Goal: Task Accomplishment & Management: Manage account settings

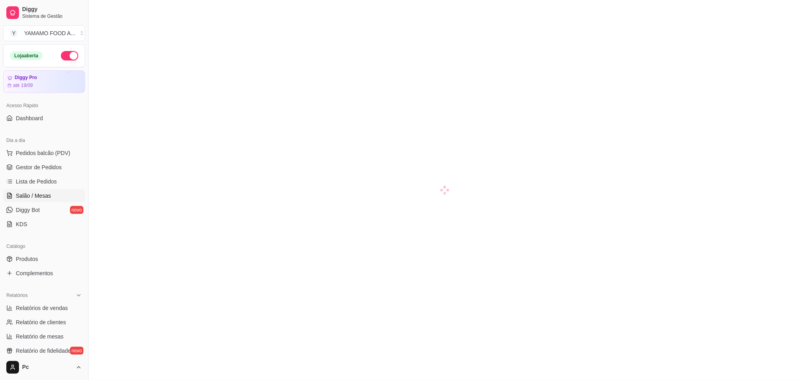
click at [54, 209] on link "Diggy Bot novo" at bounding box center [44, 210] width 82 height 13
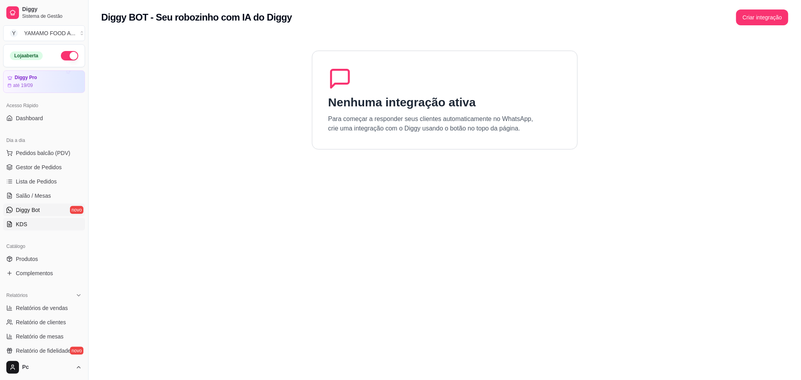
click at [47, 223] on link "KDS" at bounding box center [44, 224] width 82 height 13
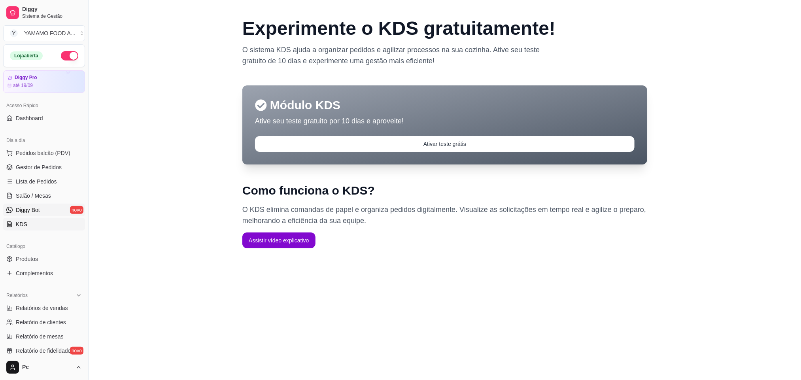
click at [56, 209] on link "Diggy Bot novo" at bounding box center [44, 210] width 82 height 13
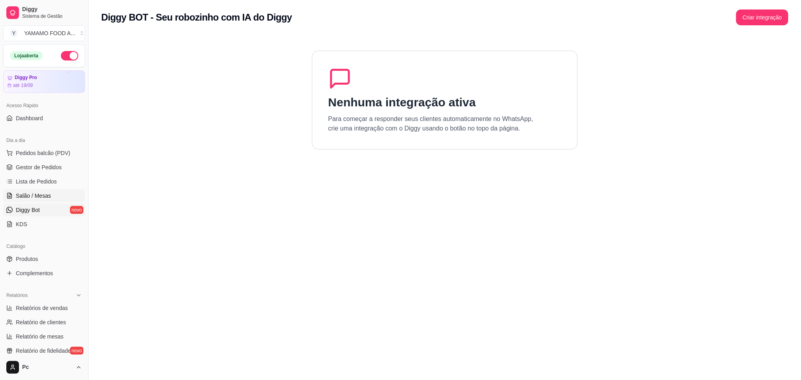
click at [57, 197] on link "Salão / Mesas" at bounding box center [44, 195] width 82 height 13
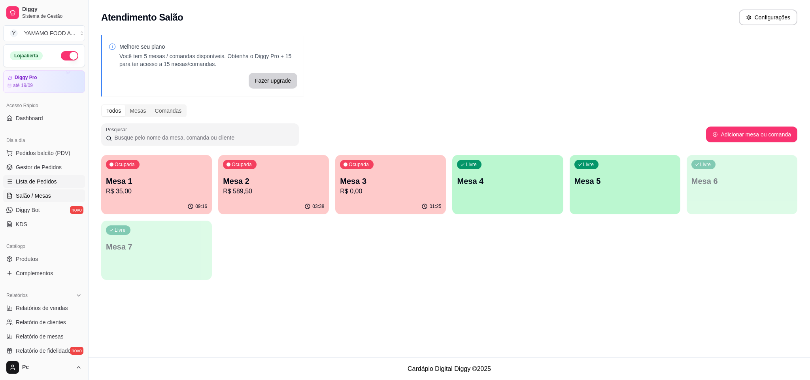
click at [60, 177] on link "Lista de Pedidos" at bounding box center [44, 181] width 82 height 13
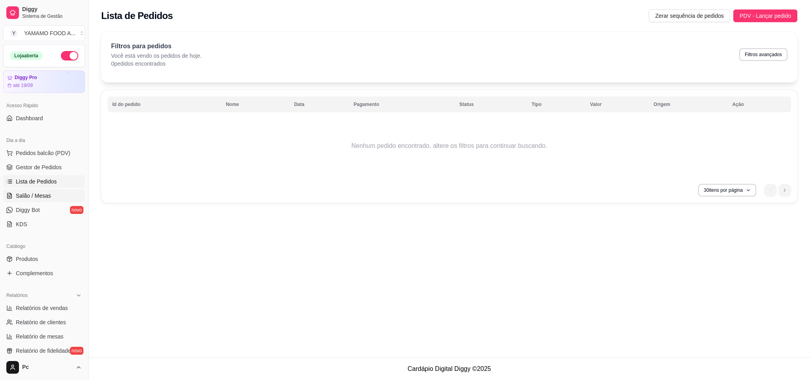
click at [53, 190] on link "Salão / Mesas" at bounding box center [44, 195] width 82 height 13
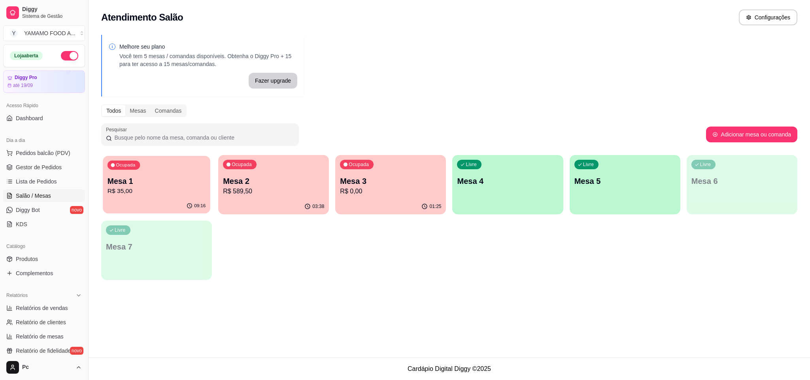
click at [177, 187] on p "R$ 35,00" at bounding box center [157, 191] width 98 height 9
click at [735, 132] on button "Adicionar mesa ou comanda" at bounding box center [751, 134] width 89 height 15
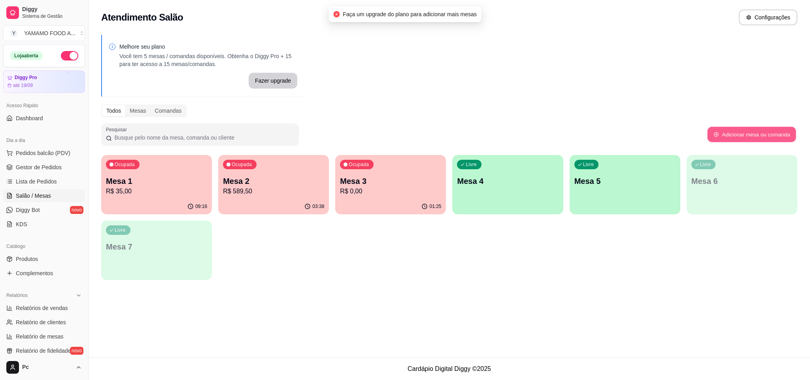
click at [733, 132] on button "Adicionar mesa ou comanda" at bounding box center [751, 134] width 89 height 15
drag, startPoint x: 217, startPoint y: 137, endPoint x: 227, endPoint y: 133, distance: 10.6
click at [218, 137] on input "Pesquisar" at bounding box center [203, 138] width 182 height 8
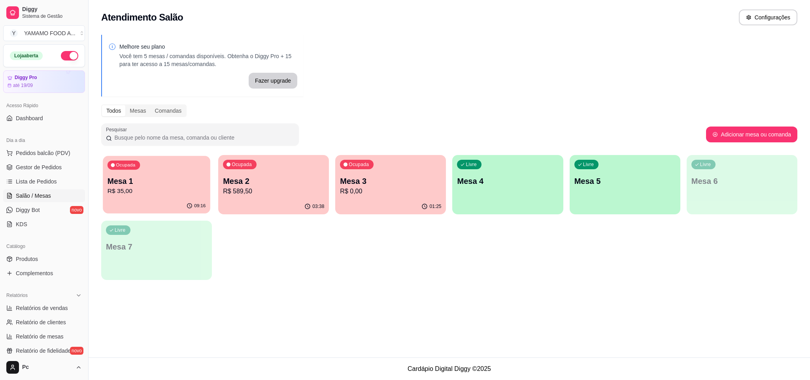
click at [171, 182] on p "Mesa 1" at bounding box center [157, 181] width 98 height 11
click at [53, 168] on span "Gestor de Pedidos" at bounding box center [39, 167] width 46 height 8
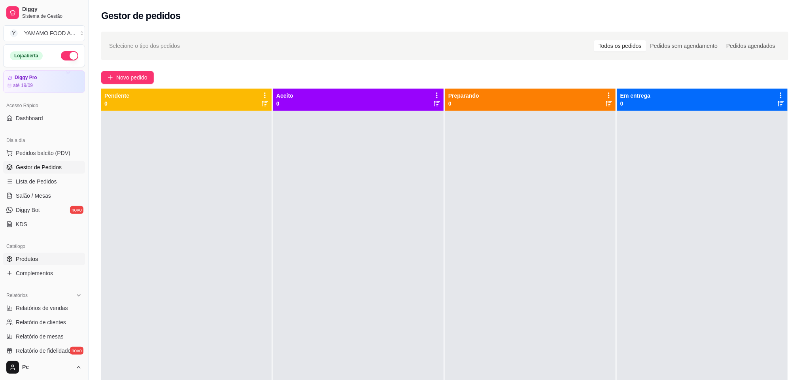
click at [43, 264] on link "Produtos" at bounding box center [44, 259] width 82 height 13
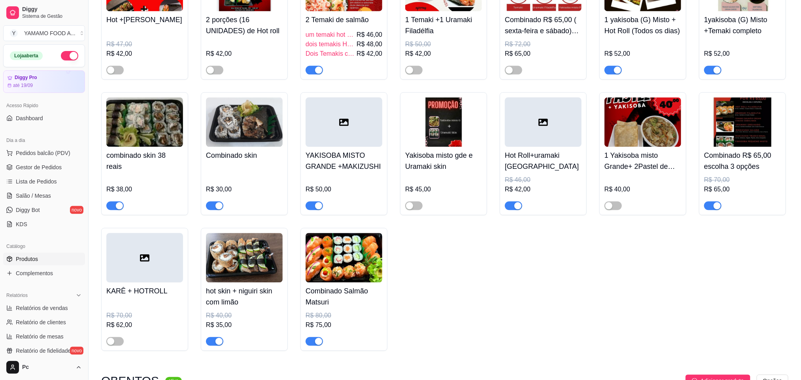
scroll to position [889, 0]
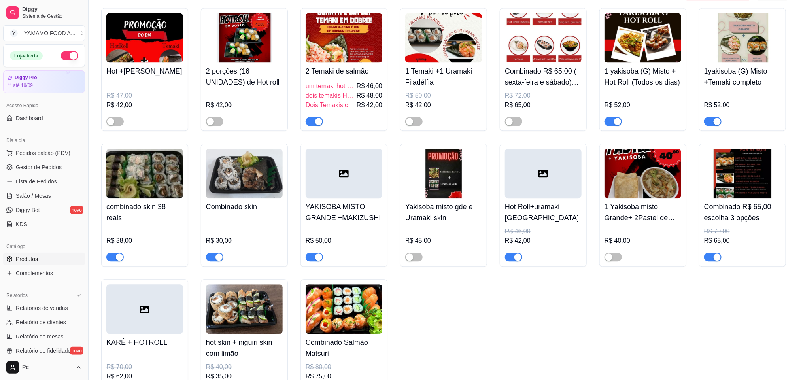
click at [318, 125] on div "button" at bounding box center [318, 121] width 7 height 7
click at [416, 124] on span "button" at bounding box center [413, 121] width 17 height 9
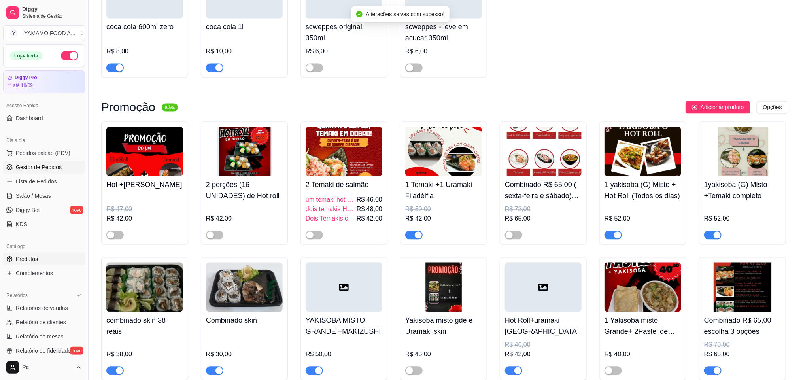
scroll to position [771, 0]
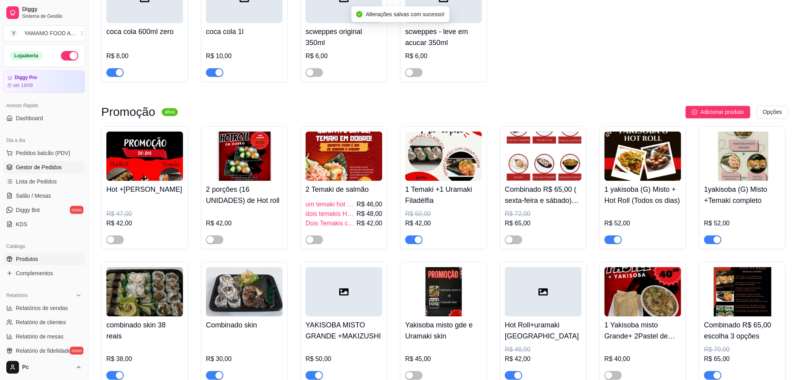
click at [64, 164] on link "Gestor de Pedidos" at bounding box center [44, 167] width 82 height 13
